Goal: Transaction & Acquisition: Book appointment/travel/reservation

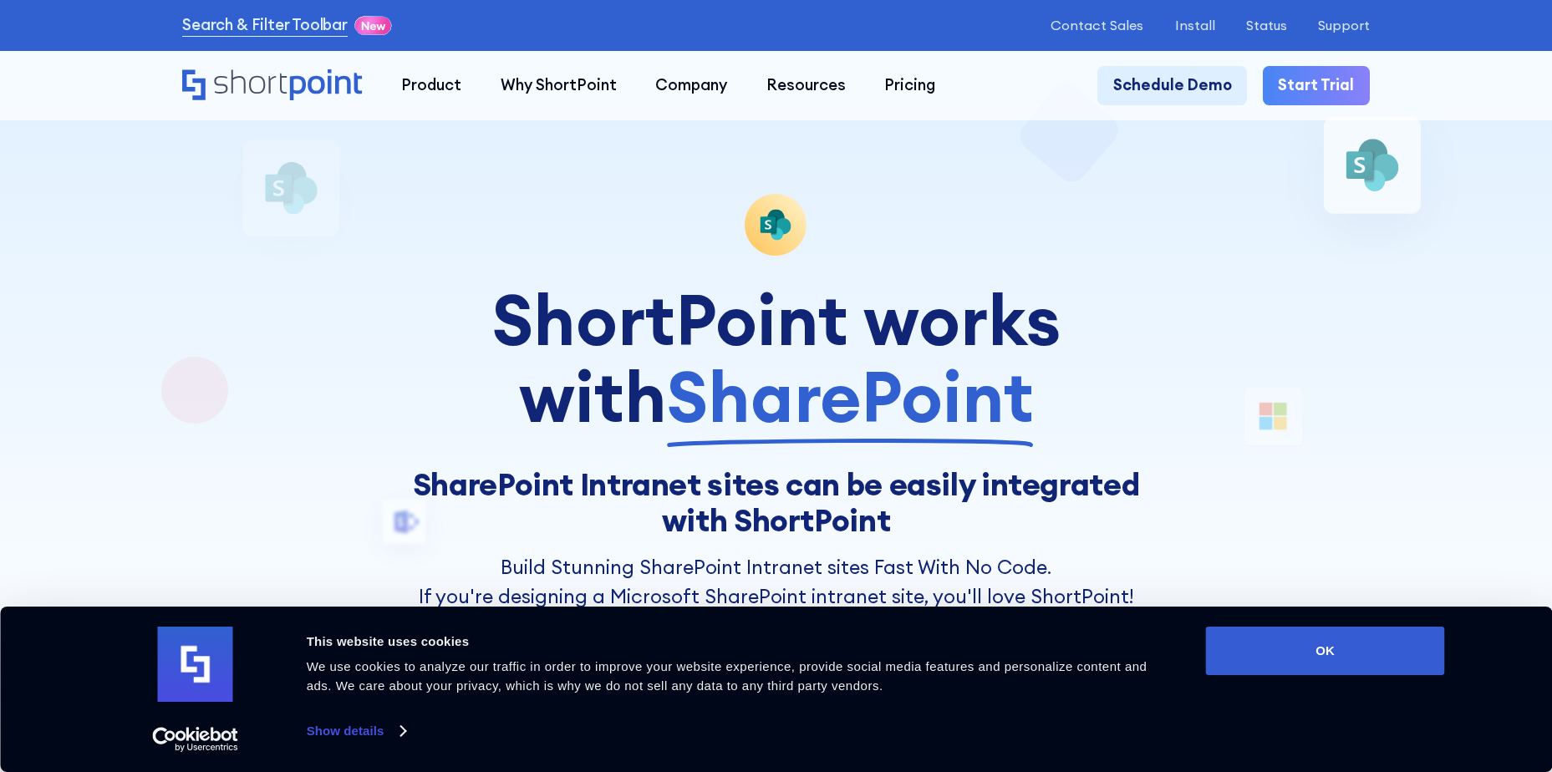
scroll to position [418, 0]
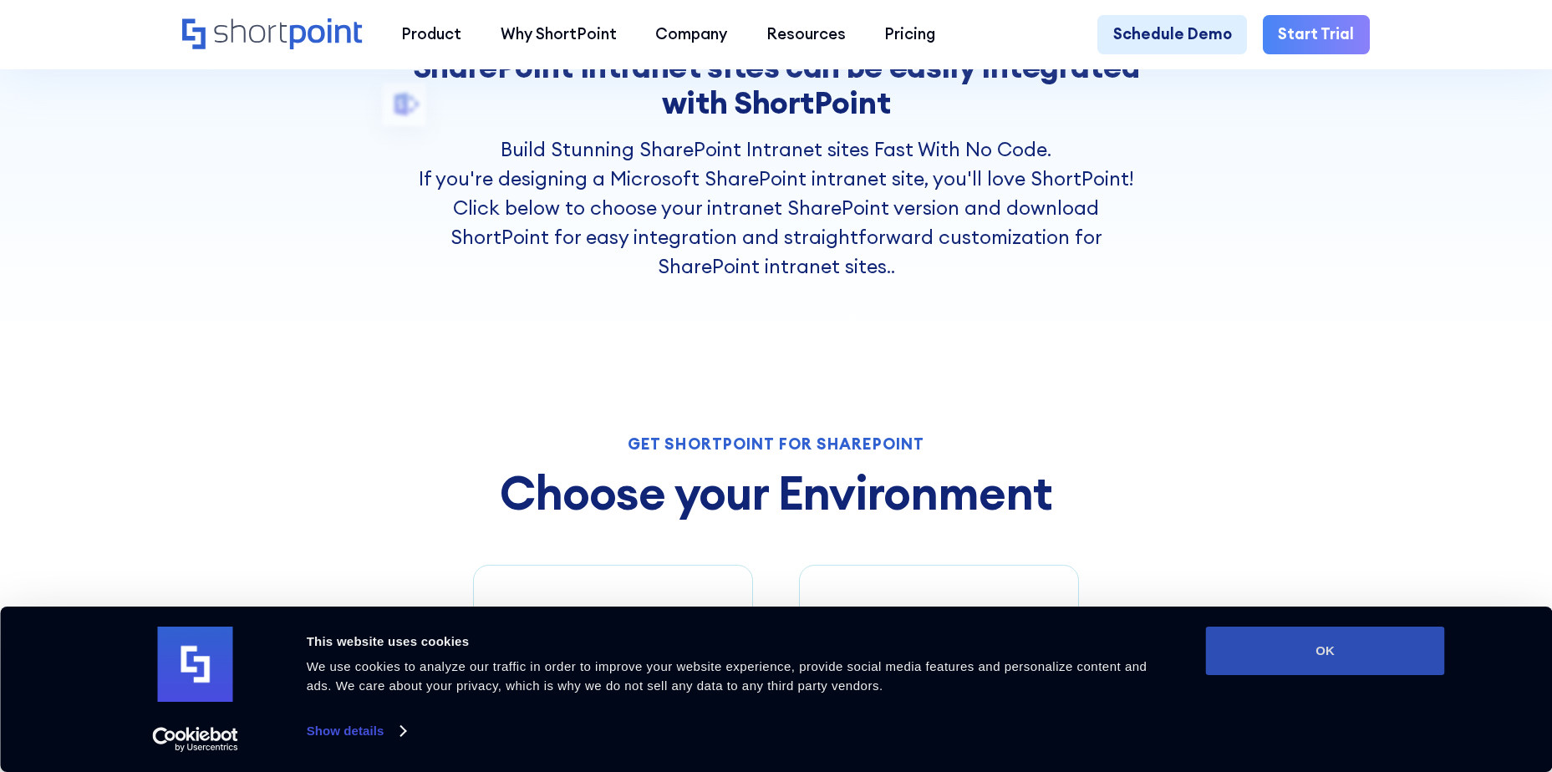
click at [1313, 645] on button "OK" at bounding box center [1325, 651] width 239 height 48
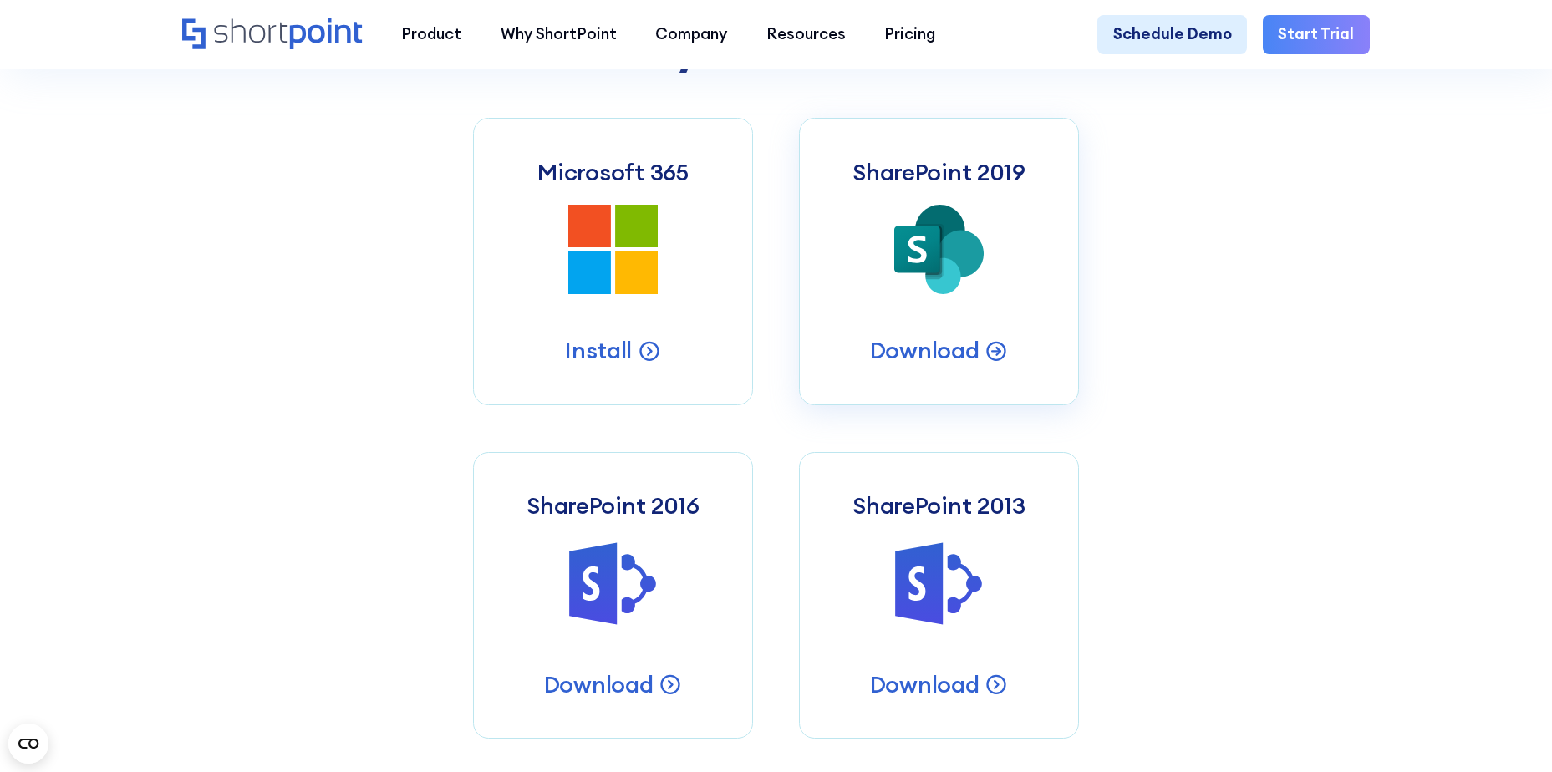
scroll to position [836, 0]
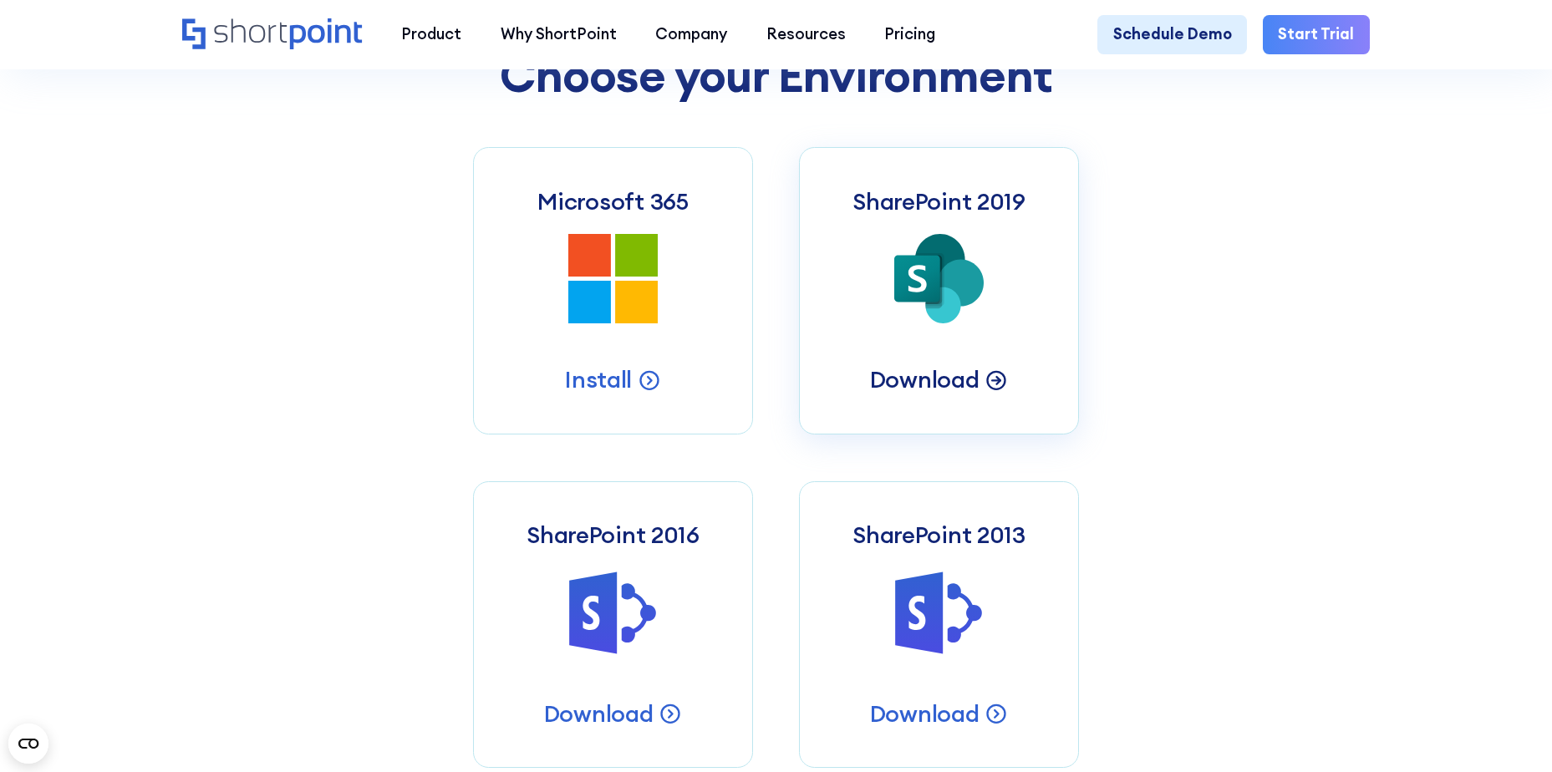
click at [923, 389] on p "Download" at bounding box center [924, 379] width 109 height 30
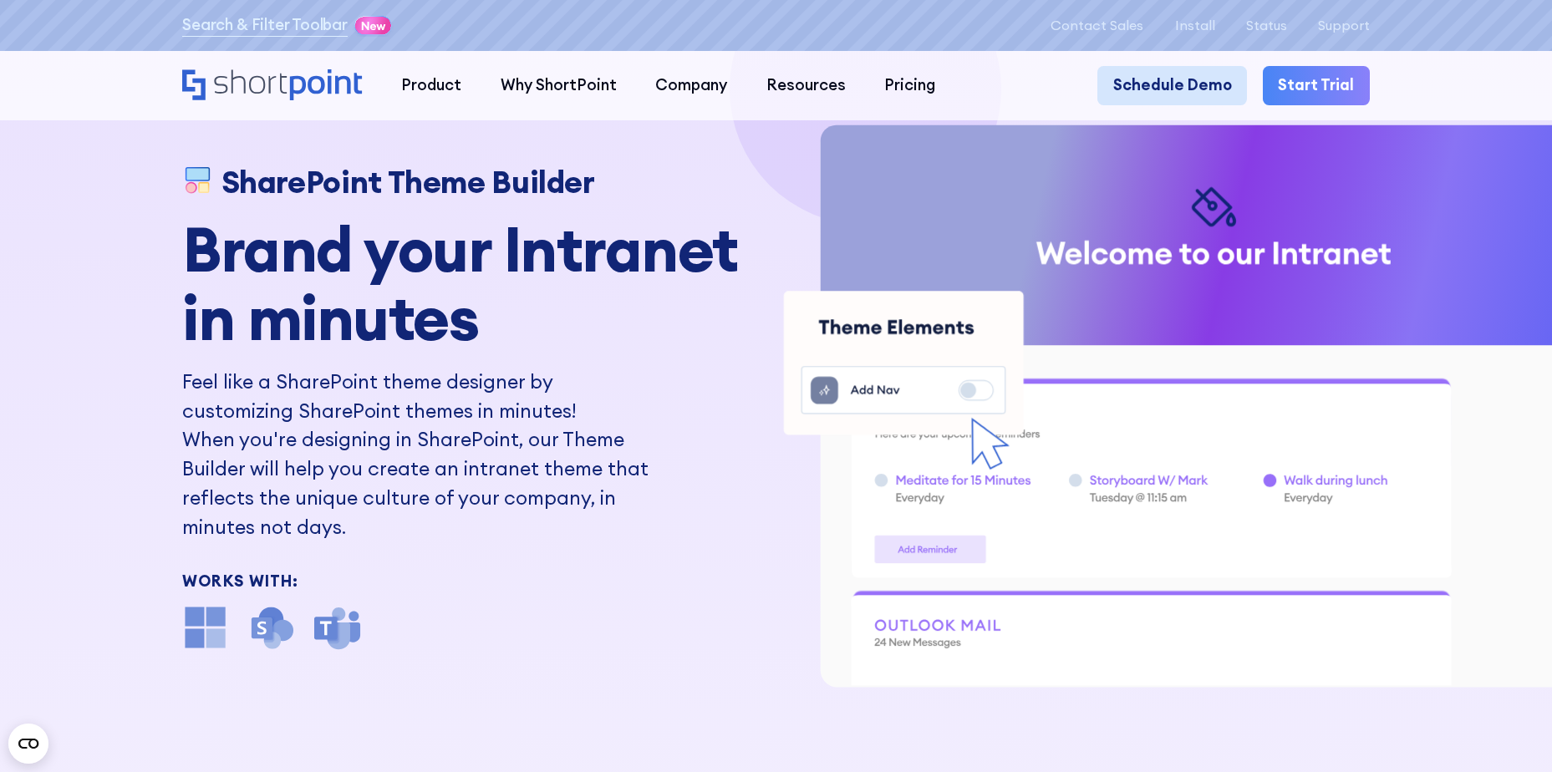
click at [1175, 77] on link "Schedule Demo" at bounding box center [1172, 85] width 150 height 38
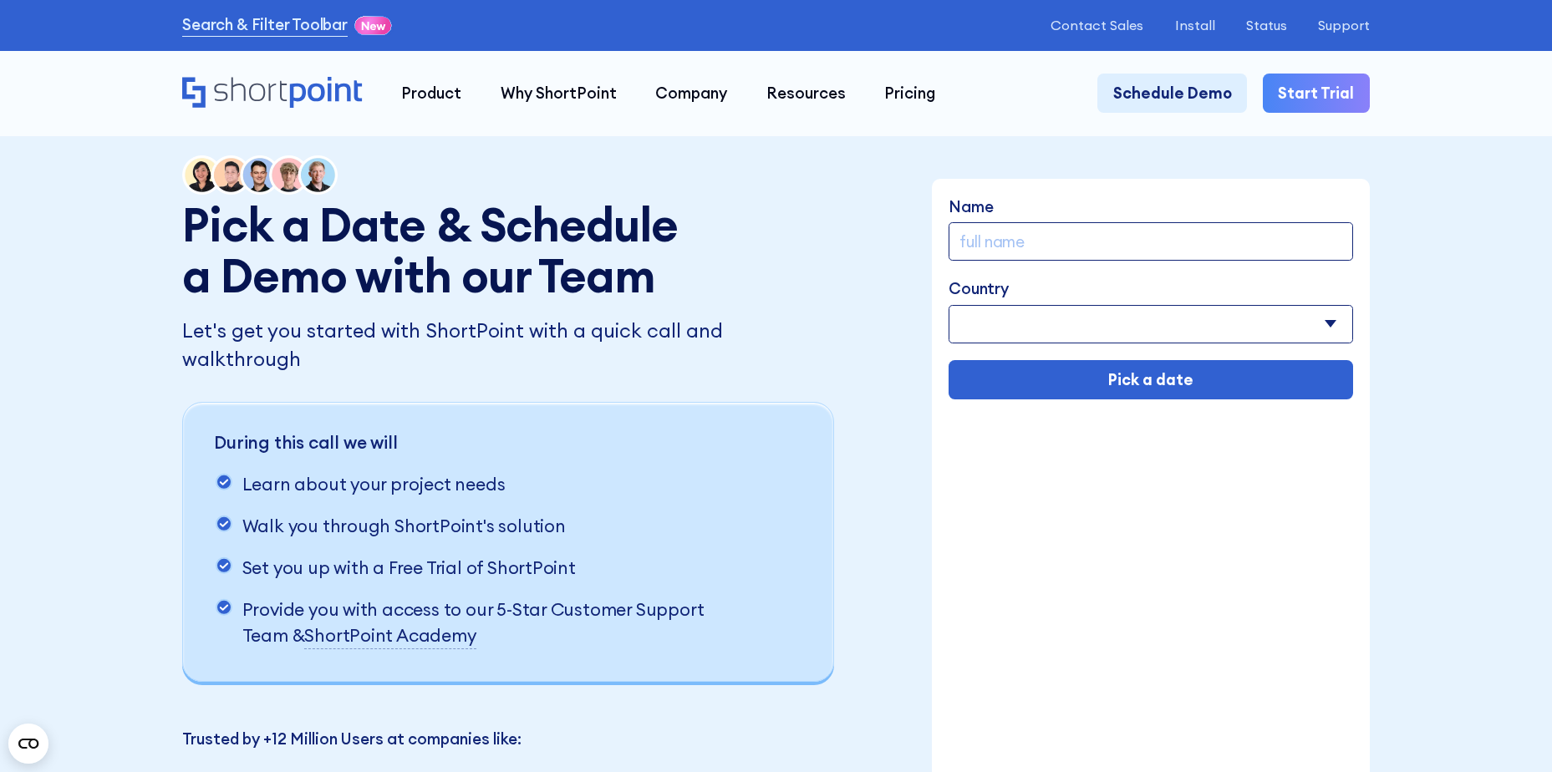
click at [1010, 263] on form "Name Country [GEOGRAPHIC_DATA] [GEOGRAPHIC_DATA] [GEOGRAPHIC_DATA] [US_STATE] […" at bounding box center [1151, 298] width 405 height 204
click at [983, 242] on input "Name" at bounding box center [1151, 241] width 405 height 38
drag, startPoint x: 973, startPoint y: 327, endPoint x: 969, endPoint y: 307, distance: 20.3
click at [973, 327] on select "[GEOGRAPHIC_DATA] [GEOGRAPHIC_DATA] [GEOGRAPHIC_DATA] [US_STATE] [GEOGRAPHIC_DA…" at bounding box center [1151, 324] width 405 height 38
click at [963, 265] on form "Name Country [GEOGRAPHIC_DATA] [GEOGRAPHIC_DATA] [GEOGRAPHIC_DATA] [US_STATE] […" at bounding box center [1151, 298] width 405 height 204
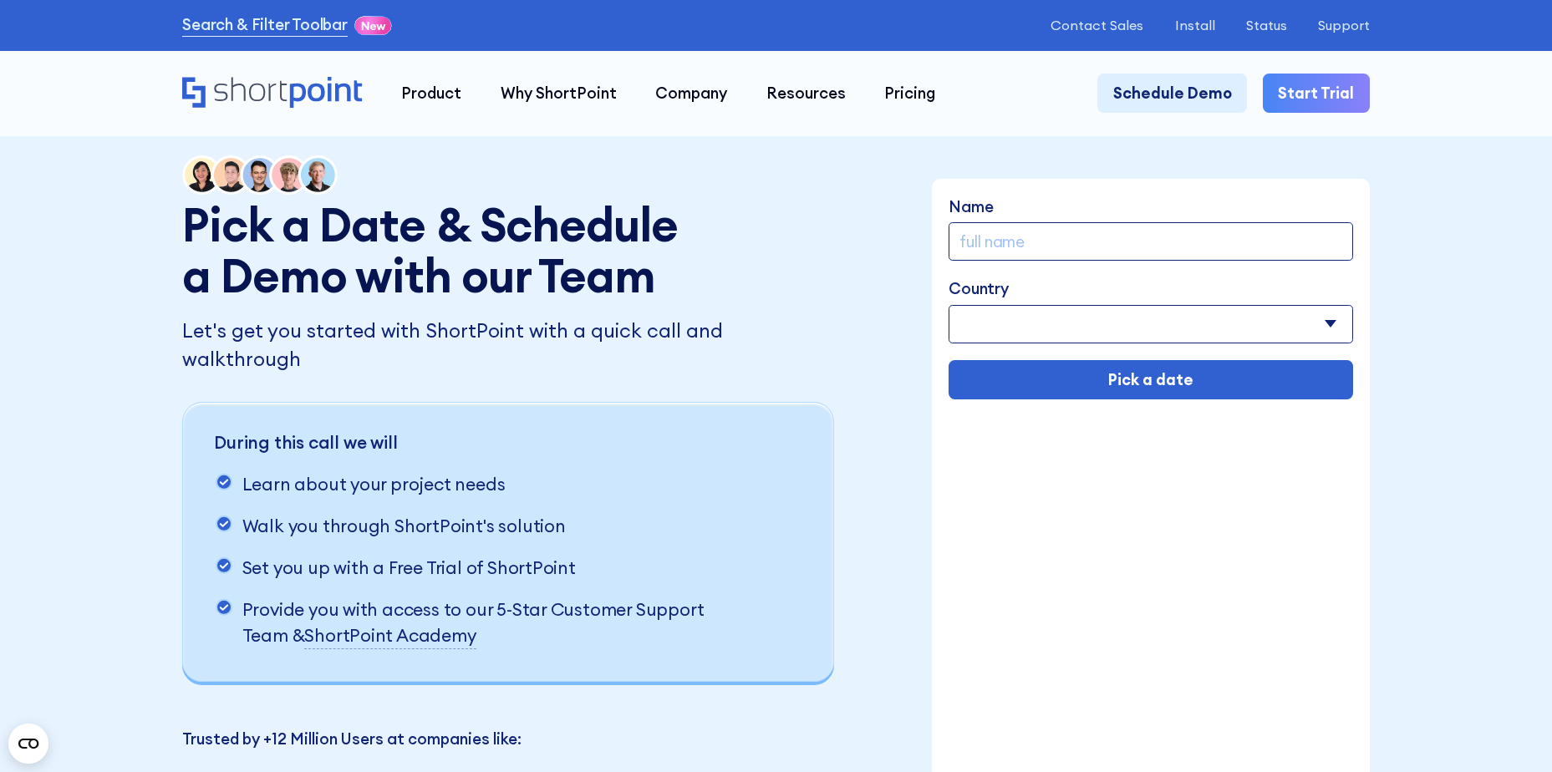
click at [1002, 243] on input "Name" at bounding box center [1151, 241] width 405 height 38
click at [872, 254] on div "Pick a Date & Schedule a Demo with our Team Let's get you started with ShortPoi…" at bounding box center [776, 488] width 1188 height 667
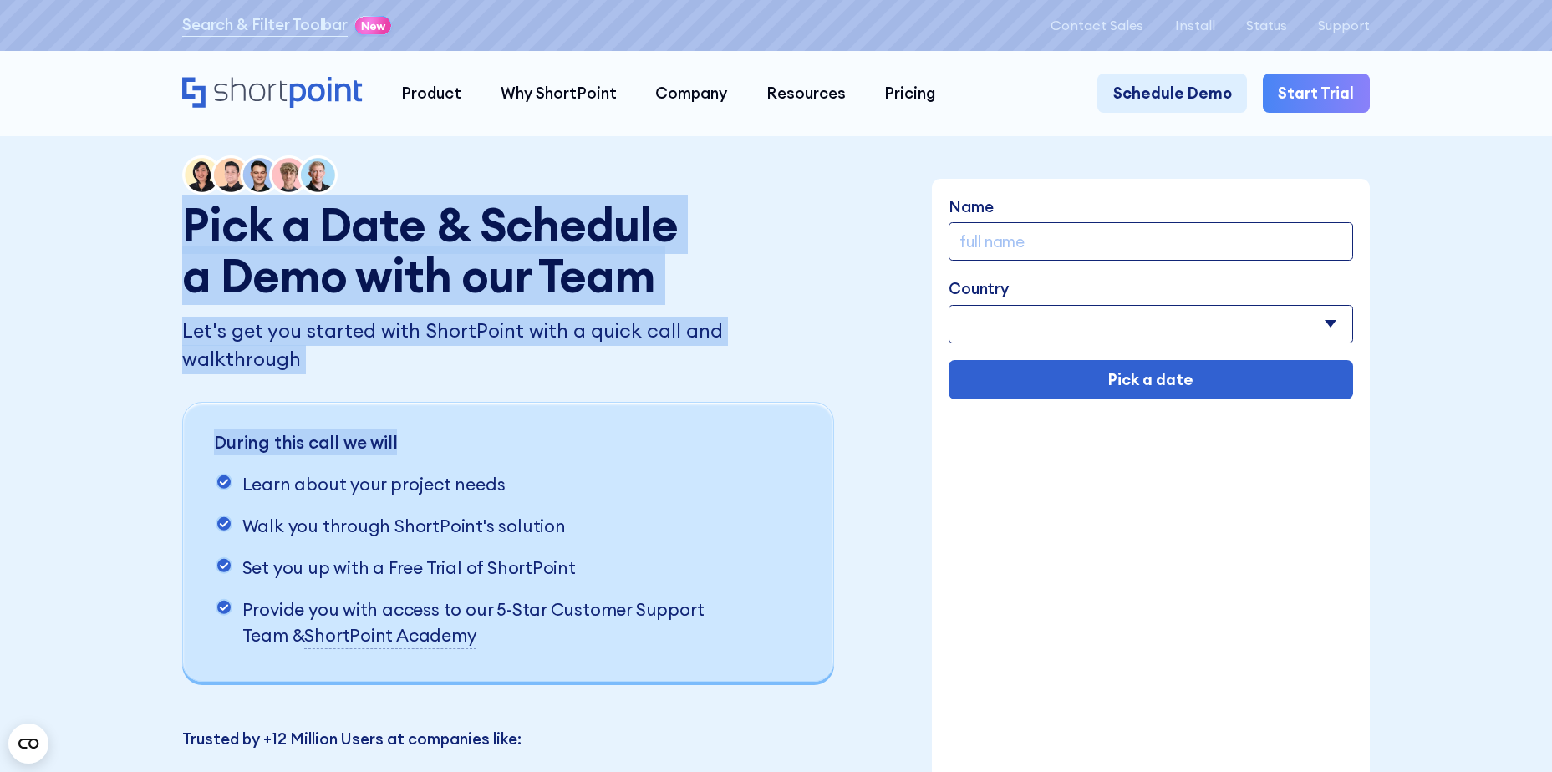
drag, startPoint x: 836, startPoint y: 357, endPoint x: 146, endPoint y: 212, distance: 704.5
click at [146, 212] on div "Pick a Date & Schedule a Demo with our Team Let's get you started with ShortPoi…" at bounding box center [776, 488] width 1552 height 977
drag, startPoint x: 146, startPoint y: 212, endPoint x: 191, endPoint y: 271, distance: 73.9
click at [191, 266] on h1 "Pick a Date & Schedule a Demo with our Team" at bounding box center [438, 250] width 512 height 103
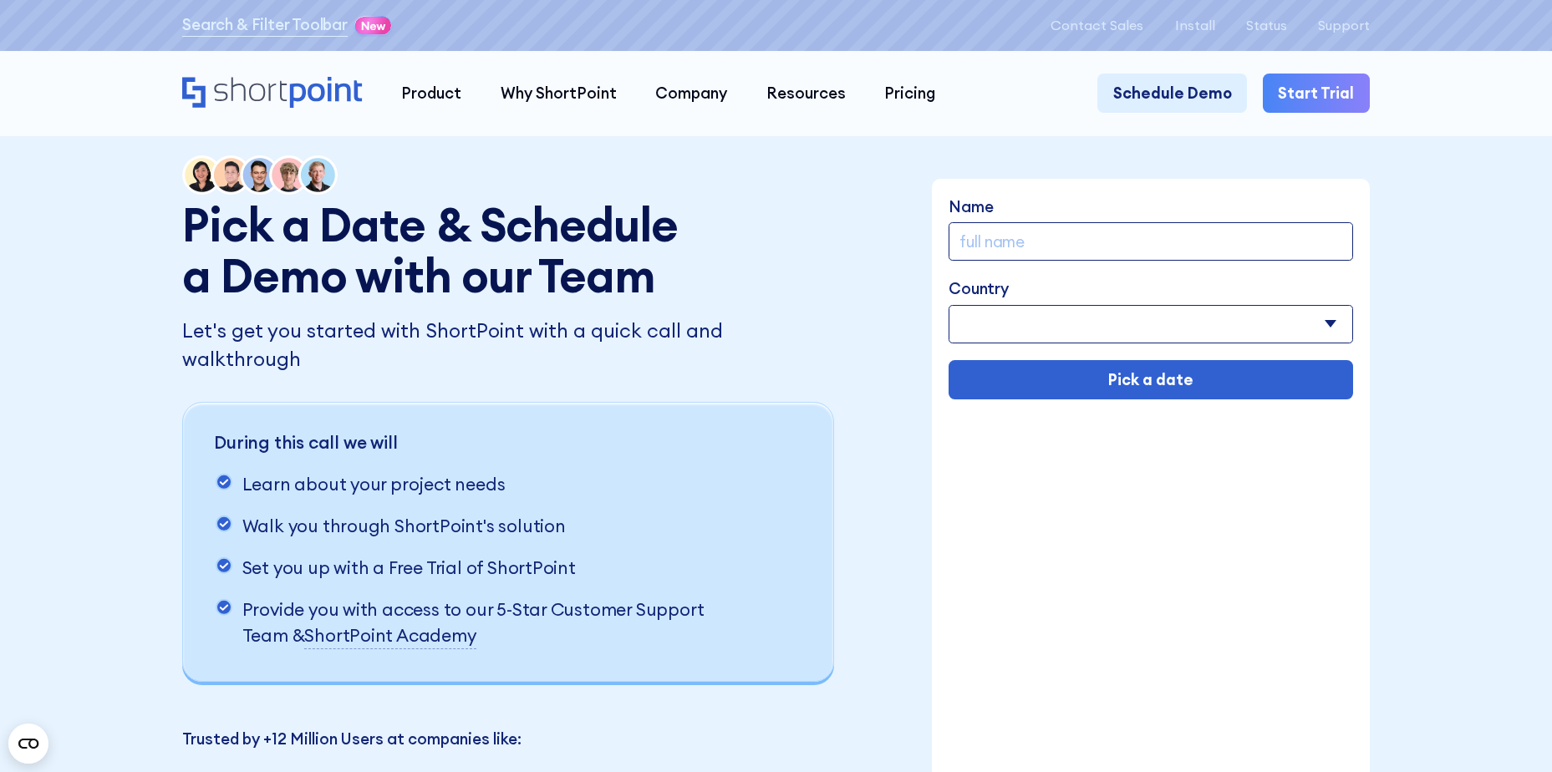
click at [365, 351] on div "Let's get you started with ShortPoint with a quick call and walkthrough During …" at bounding box center [510, 499] width 657 height 365
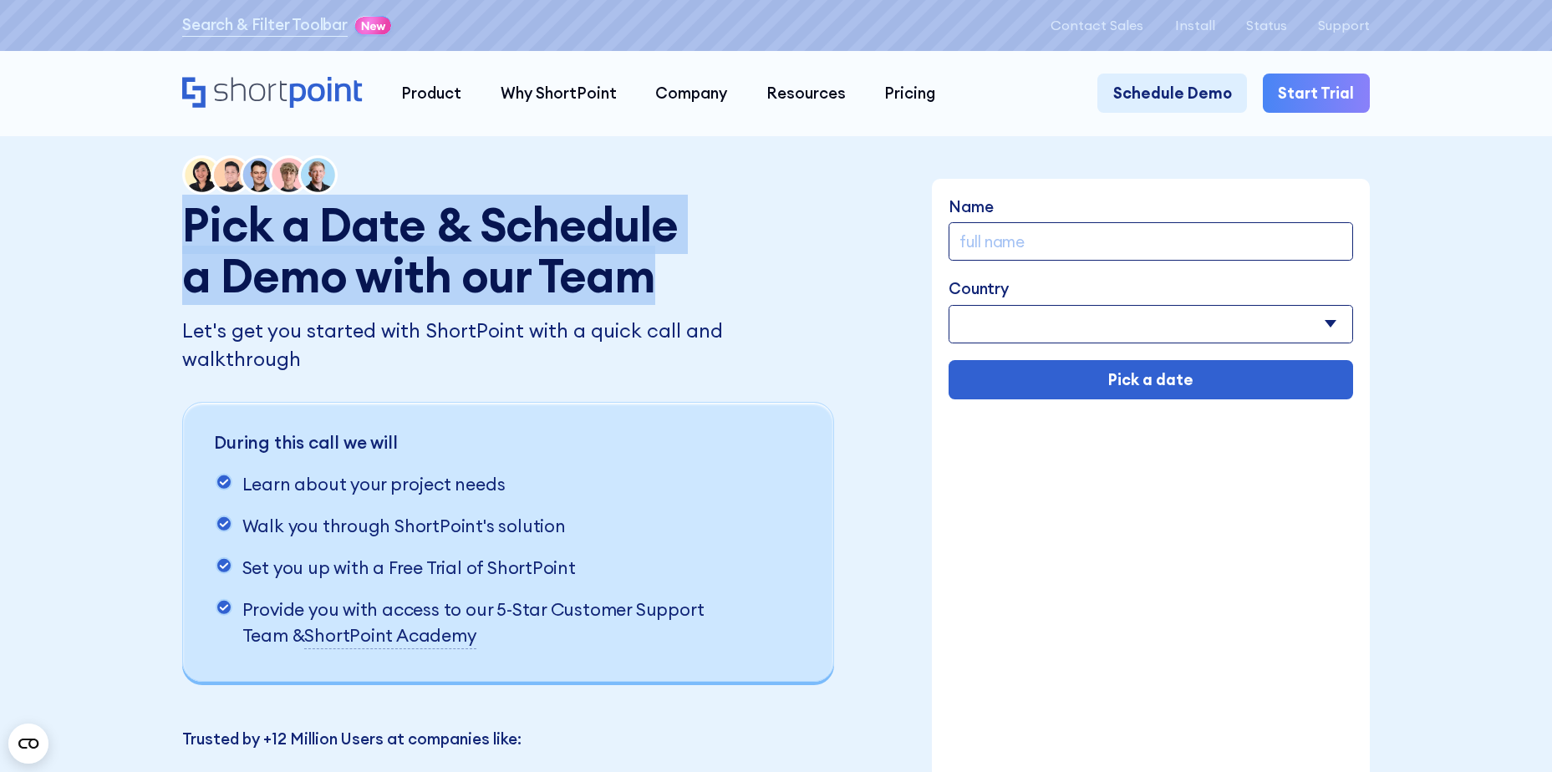
drag, startPoint x: 714, startPoint y: 278, endPoint x: 93, endPoint y: 207, distance: 625.0
click at [93, 207] on div "Pick a Date & Schedule a Demo with our Team Let's get you started with ShortPoi…" at bounding box center [776, 488] width 1552 height 977
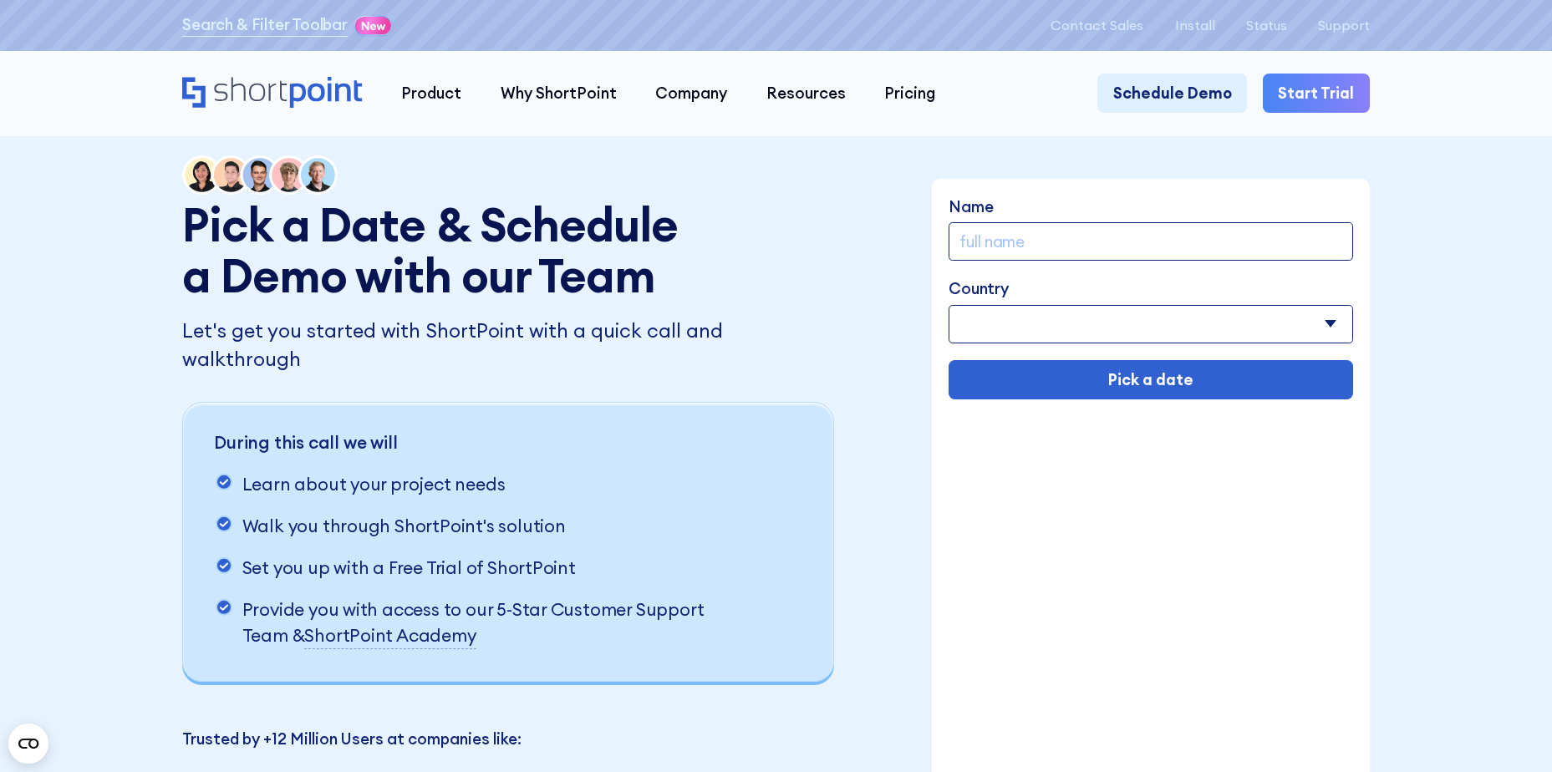
drag, startPoint x: 93, startPoint y: 207, endPoint x: 11, endPoint y: 353, distance: 166.9
click at [0, 353] on html "Search & Filter Toolbar -751 Days -12 Hours -6 Minutes -2 Seconds Until Launch.…" at bounding box center [776, 386] width 1552 height 772
click at [118, 364] on div "Pick a Date & Schedule a Demo with our Team Let's get you started with ShortPoi…" at bounding box center [776, 488] width 1552 height 977
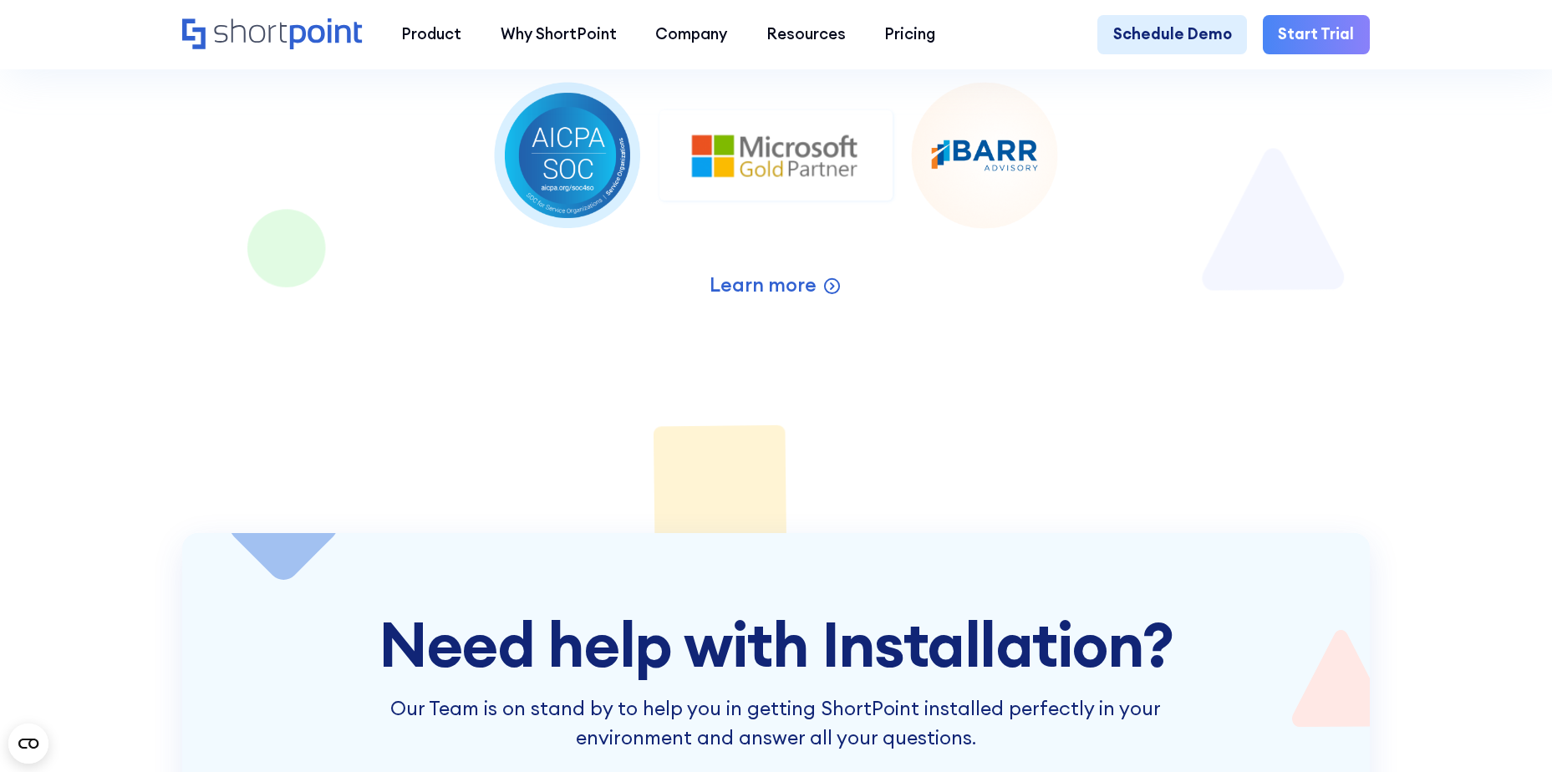
scroll to position [3009, 0]
